Goal: Information Seeking & Learning: Learn about a topic

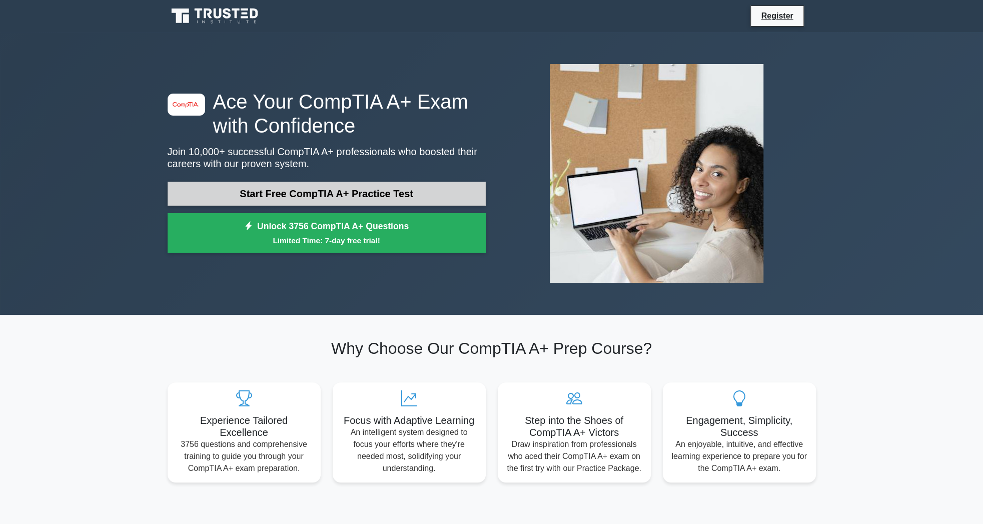
click at [365, 191] on link "Start Free CompTIA A+ Practice Test" at bounding box center [327, 194] width 318 height 24
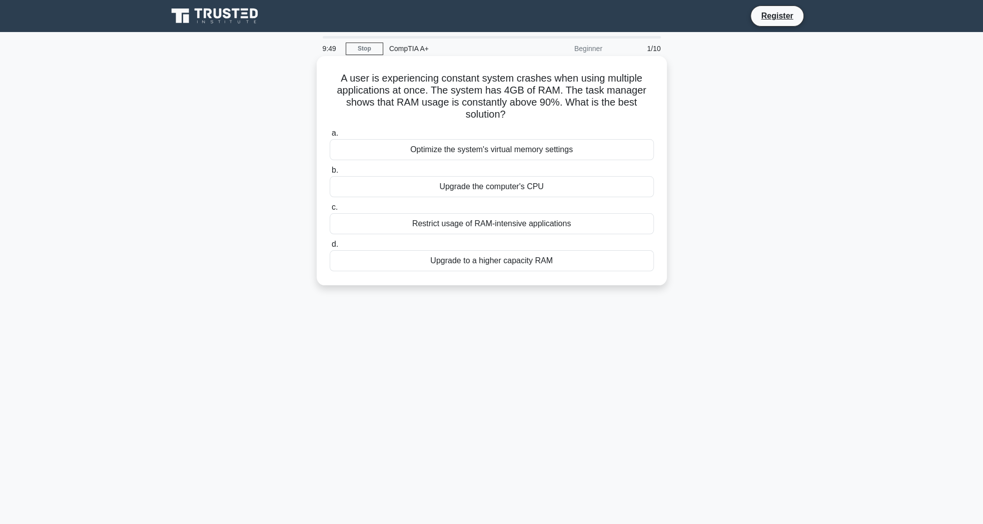
click at [499, 264] on div "Upgrade to a higher capacity RAM" at bounding box center [492, 260] width 324 height 21
click at [330, 248] on input "d. Upgrade to a higher capacity RAM" at bounding box center [330, 244] width 0 height 7
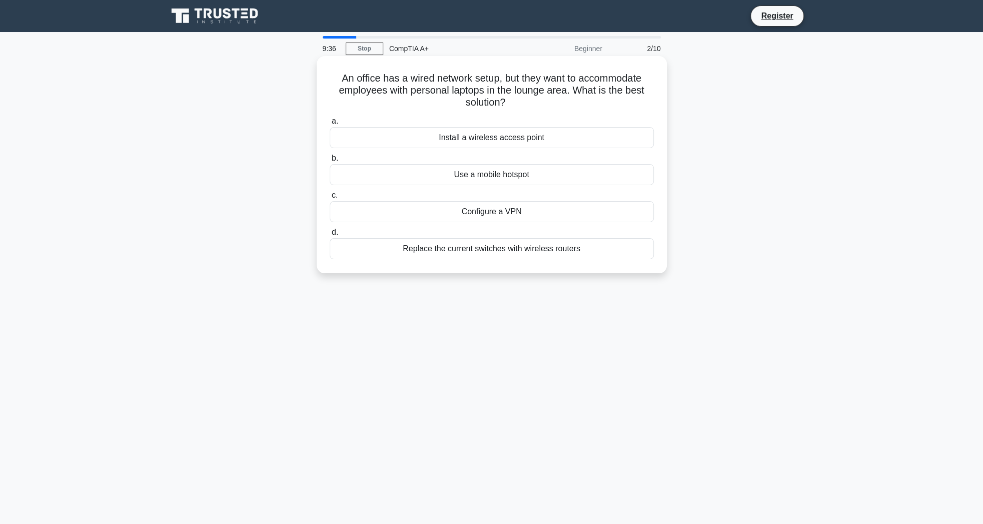
click at [510, 135] on div "Install a wireless access point" at bounding box center [492, 137] width 324 height 21
click at [330, 125] on input "a. Install a wireless access point" at bounding box center [330, 121] width 0 height 7
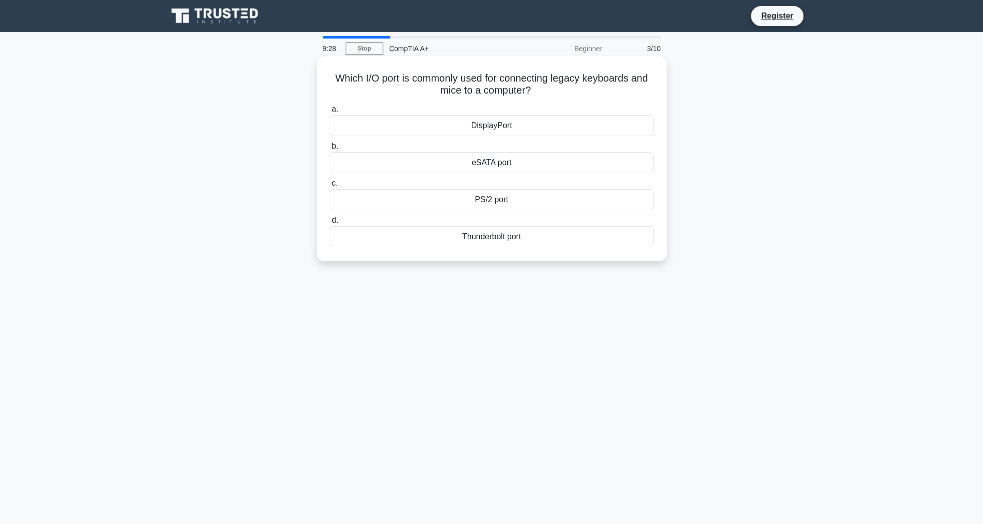
click at [510, 199] on div "PS/2 port" at bounding box center [492, 199] width 324 height 21
click at [330, 187] on input "c. PS/2 port" at bounding box center [330, 183] width 0 height 7
click at [503, 210] on div "Turn off display" at bounding box center [492, 199] width 324 height 21
click at [330, 187] on input "c. Turn off display" at bounding box center [330, 183] width 0 height 7
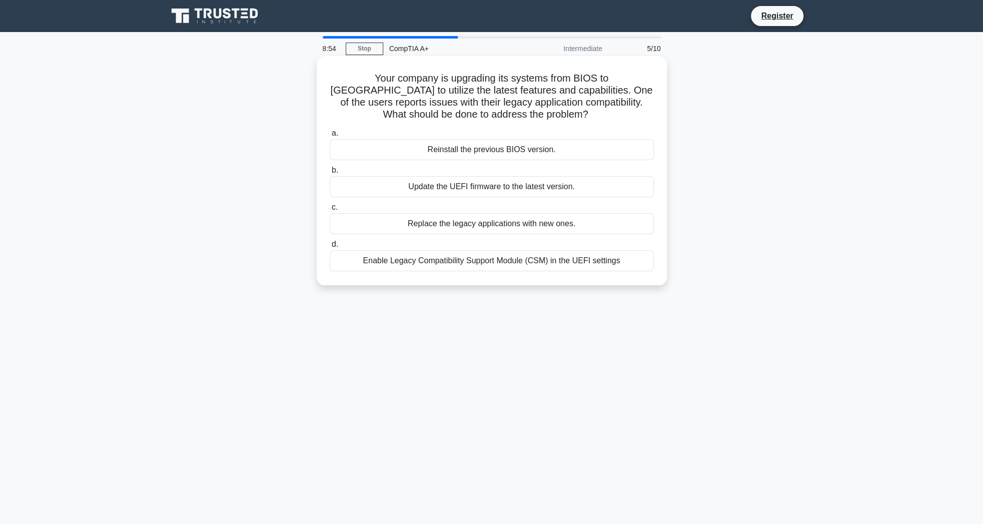
click at [484, 260] on div "Enable Legacy Compatibility Support Module (CSM) in the UEFI settings" at bounding box center [492, 260] width 324 height 21
click at [330, 248] on input "d. Enable Legacy Compatibility Support Module (CSM) in the UEFI settings" at bounding box center [330, 244] width 0 height 7
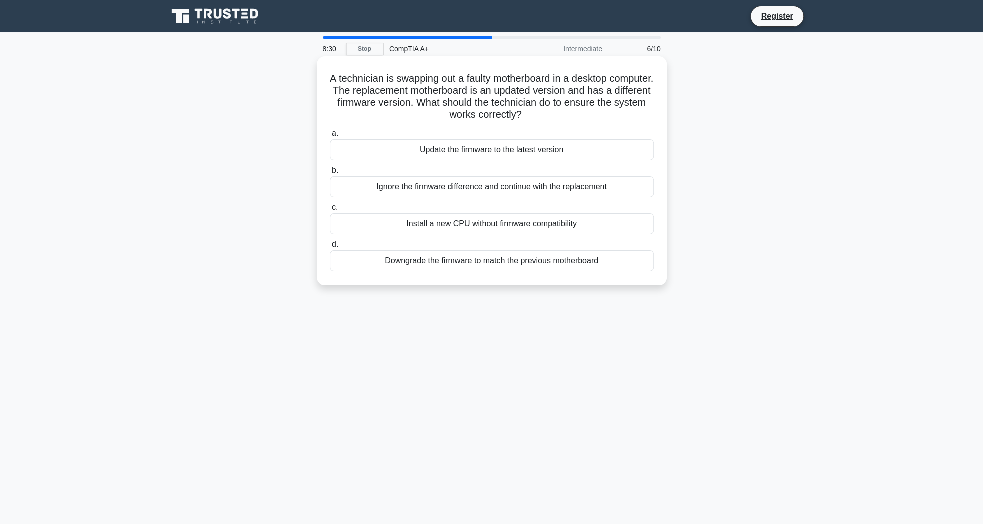
click at [464, 261] on div "Downgrade the firmware to match the previous motherboard" at bounding box center [492, 260] width 324 height 21
click at [330, 248] on input "d. Downgrade the firmware to match the previous motherboard" at bounding box center [330, 244] width 0 height 7
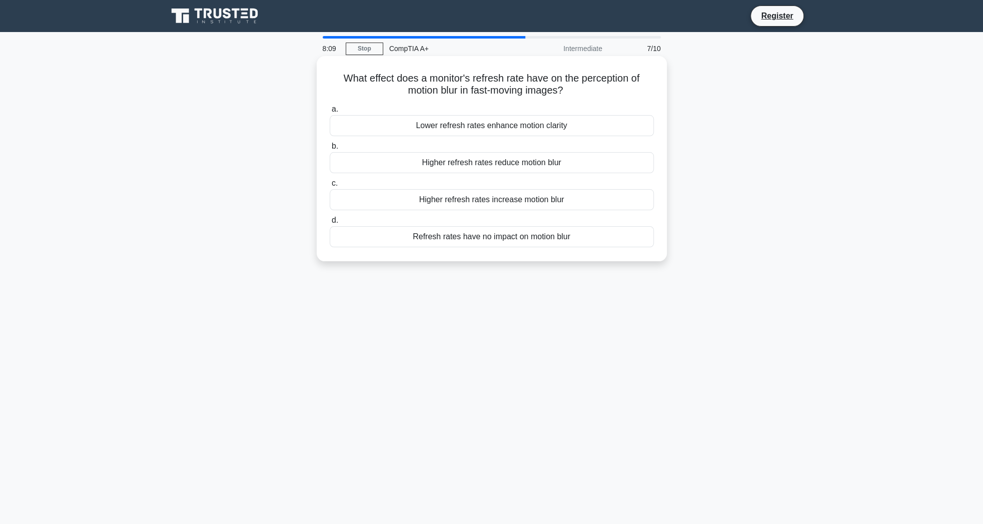
click at [457, 165] on div "Higher refresh rates reduce motion blur" at bounding box center [492, 162] width 324 height 21
click at [330, 150] on input "b. Higher refresh rates reduce motion blur" at bounding box center [330, 146] width 0 height 7
click at [485, 236] on div "Replace the CMOS battery" at bounding box center [492, 236] width 324 height 21
click at [330, 224] on input "d. Replace the CMOS battery" at bounding box center [330, 220] width 0 height 7
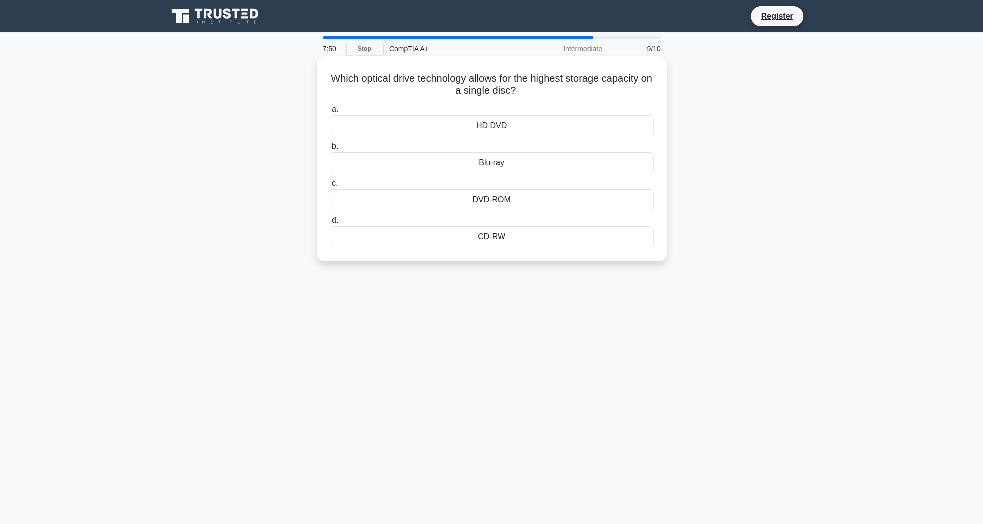
click at [485, 161] on div "Blu-ray" at bounding box center [492, 162] width 324 height 21
click at [330, 150] on input "b. Blu-ray" at bounding box center [330, 146] width 0 height 7
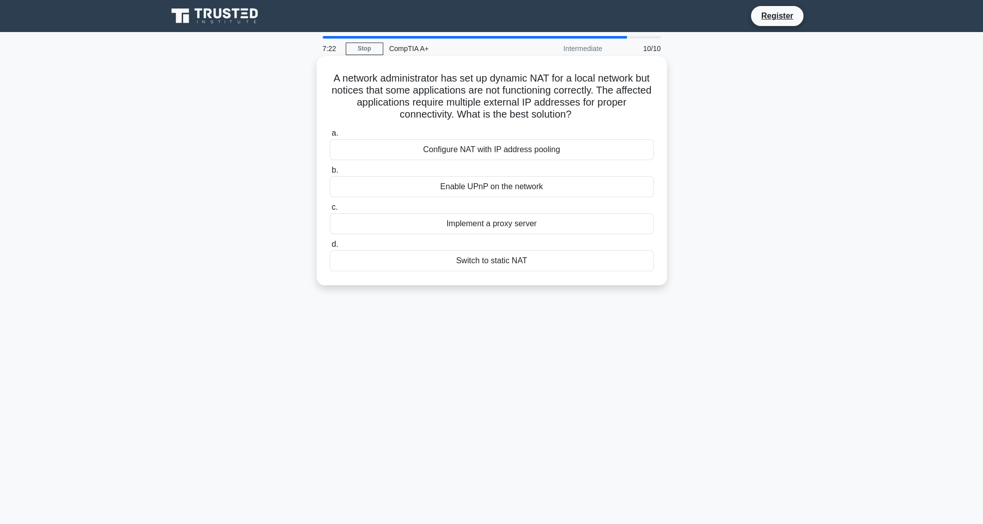
click at [568, 150] on div "Configure NAT with IP address pooling" at bounding box center [492, 149] width 324 height 21
click at [330, 137] on input "a. Configure NAT with IP address pooling" at bounding box center [330, 133] width 0 height 7
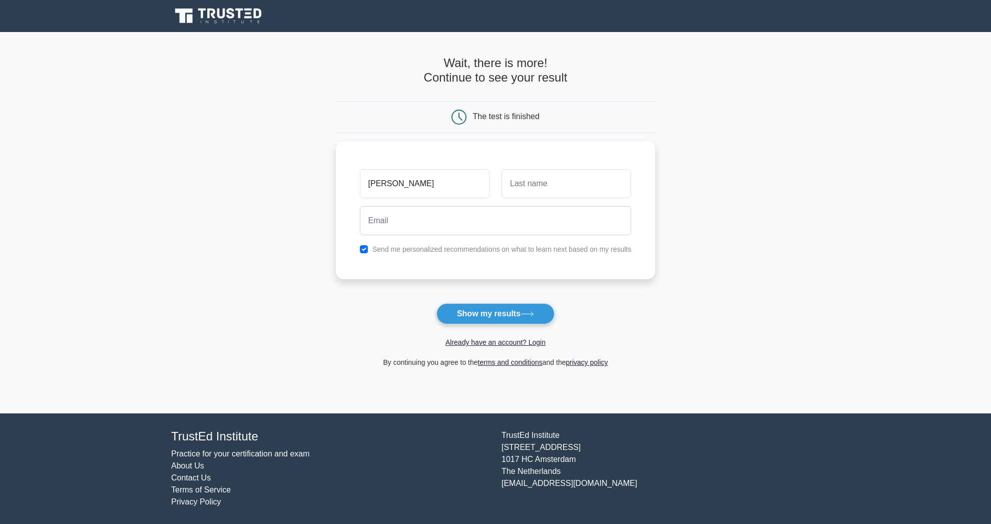
type input "clint"
type input "pettit"
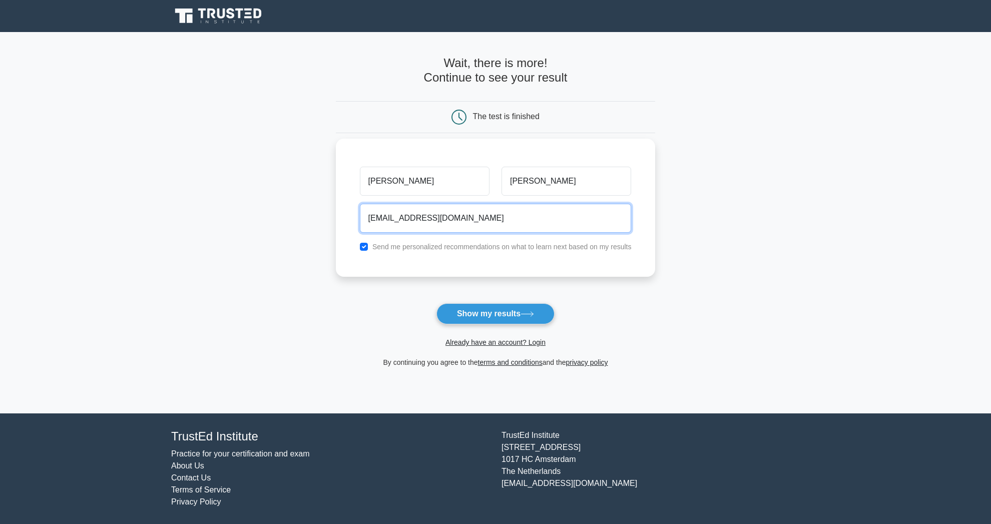
type input "clintonpettit@gmail.com"
click at [363, 248] on input "checkbox" at bounding box center [364, 247] width 8 height 8
checkbox input "false"
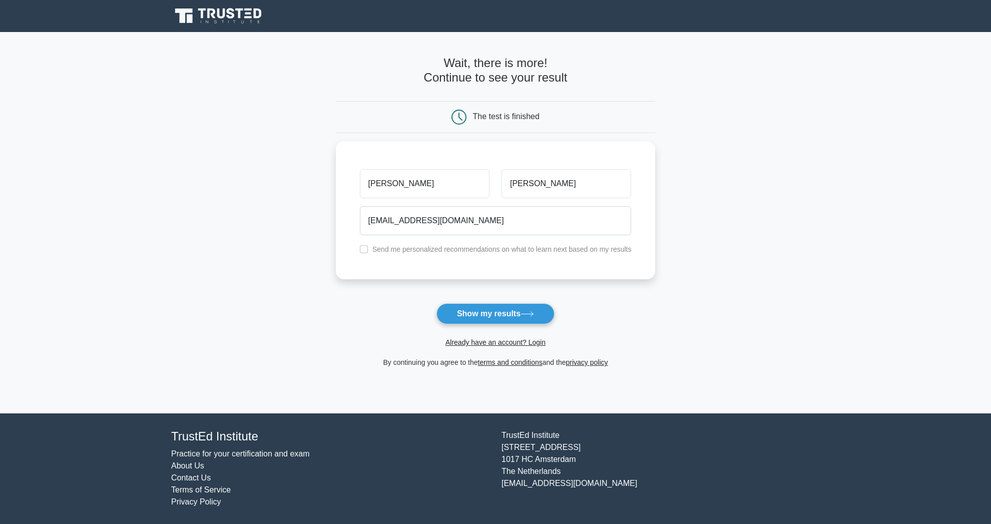
click at [494, 316] on button "Show my results" at bounding box center [495, 313] width 118 height 21
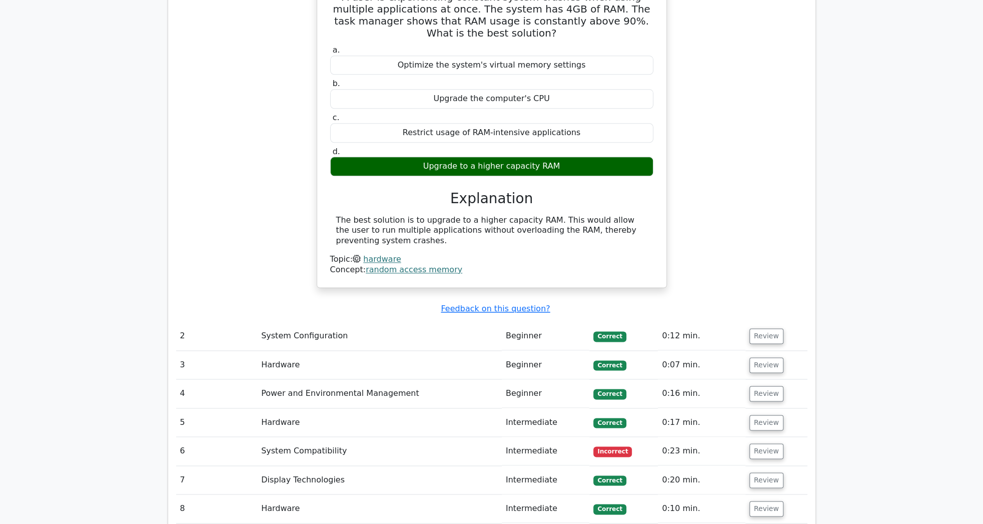
scroll to position [1001, 0]
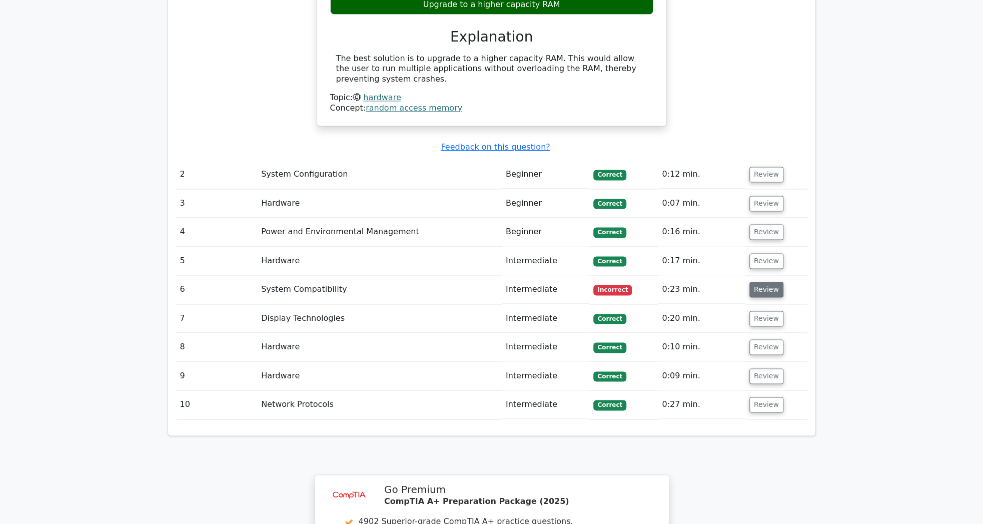
click at [758, 282] on button "Review" at bounding box center [766, 290] width 34 height 16
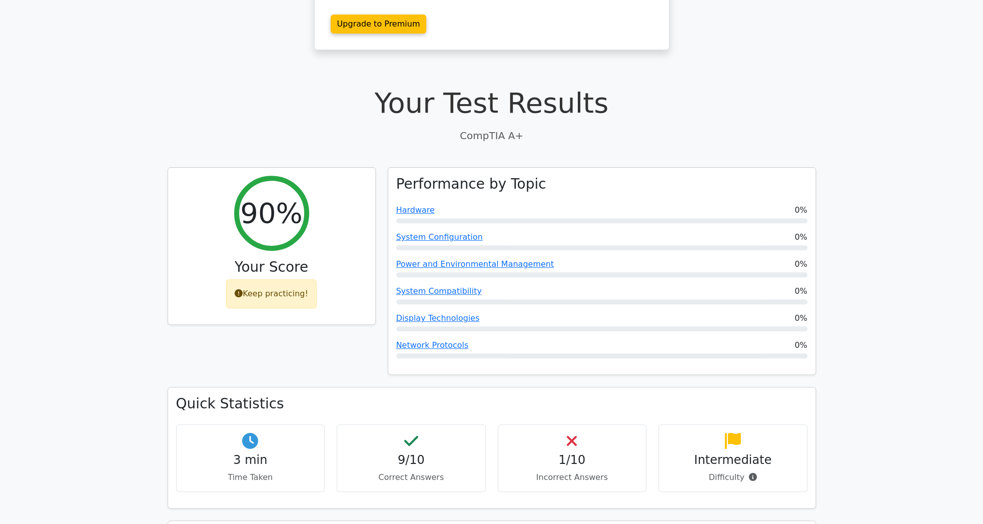
scroll to position [200, 0]
click at [240, 288] on icon at bounding box center [239, 292] width 8 height 8
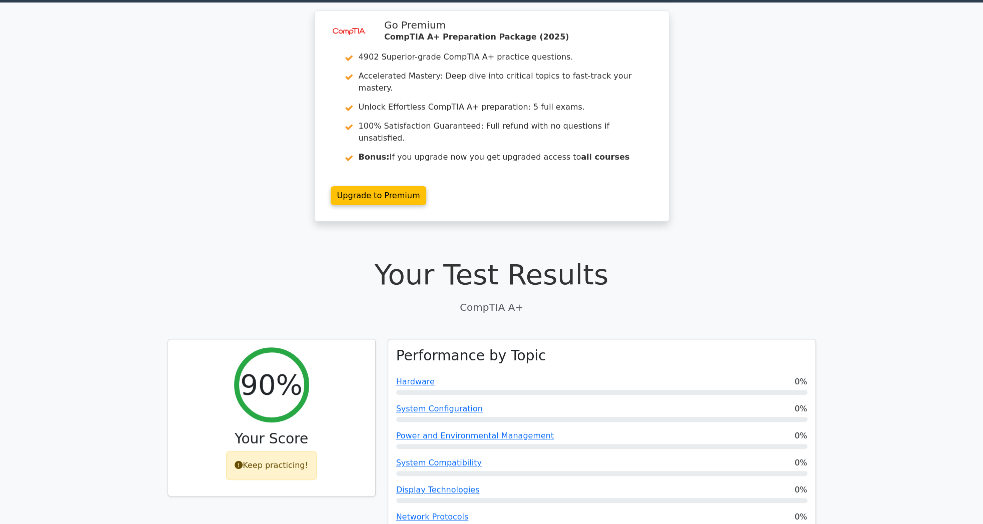
scroll to position [0, 0]
